Goal: Task Accomplishment & Management: Use online tool/utility

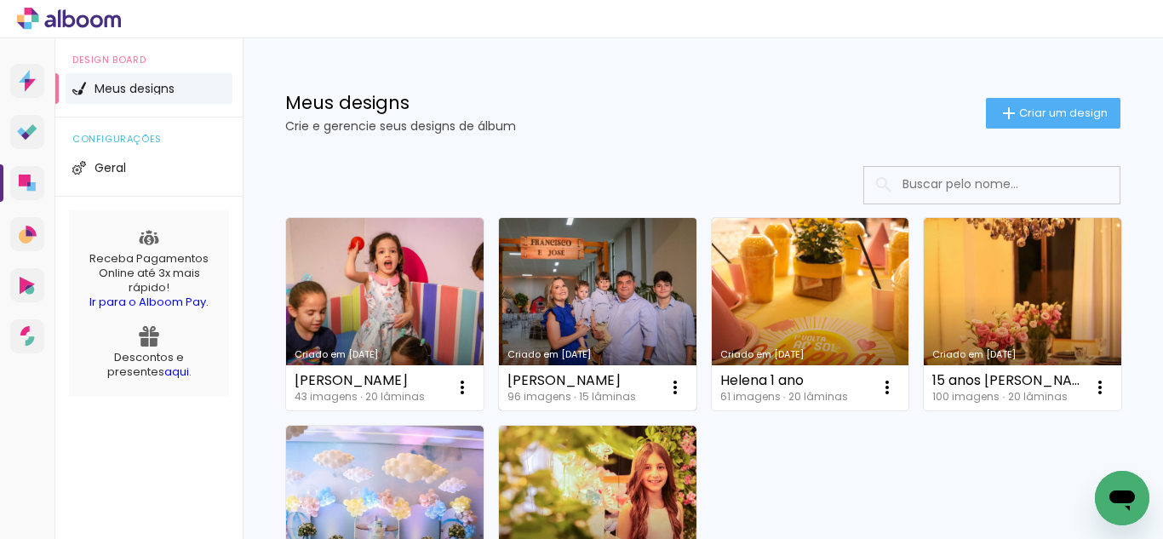
click at [601, 304] on link "Criado em [DATE]" at bounding box center [597, 314] width 197 height 192
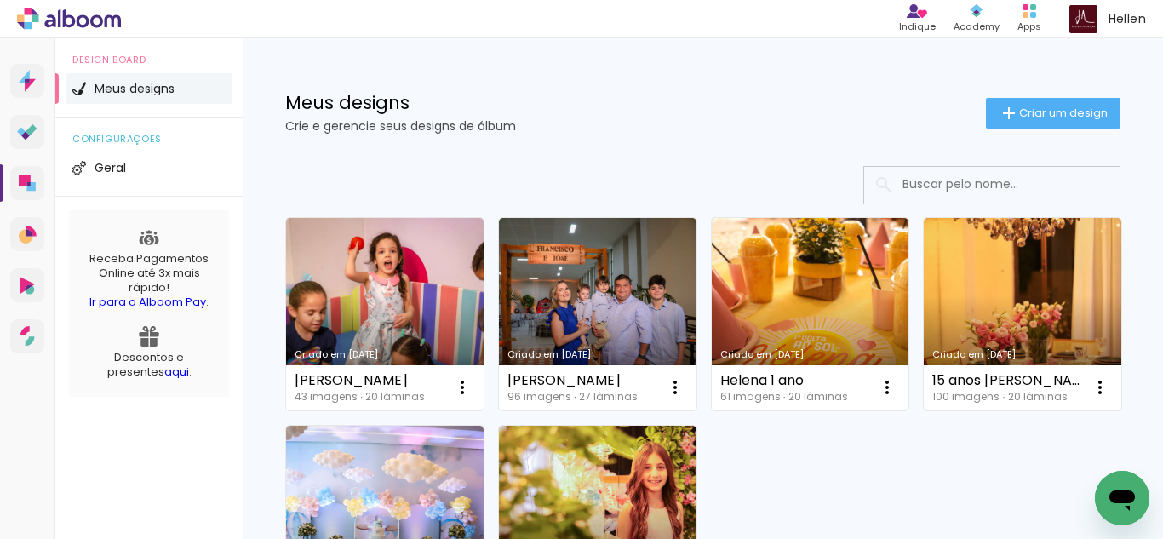
click at [628, 347] on link "Criado em [DATE]" at bounding box center [597, 314] width 197 height 192
